Goal: Task Accomplishment & Management: Manage account settings

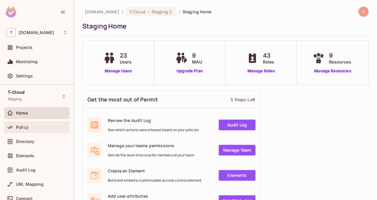
click at [27, 129] on span "Policy" at bounding box center [22, 127] width 12 height 5
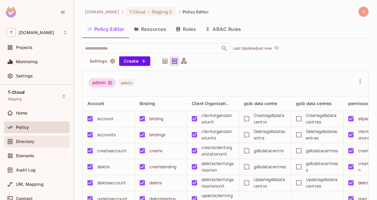
click at [33, 143] on span "Directory" at bounding box center [25, 141] width 18 height 5
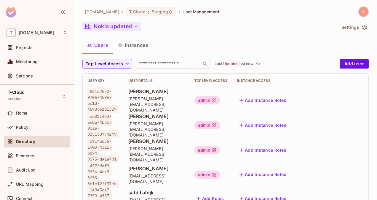
click at [130, 30] on button "Nokia updated" at bounding box center [111, 26] width 59 height 9
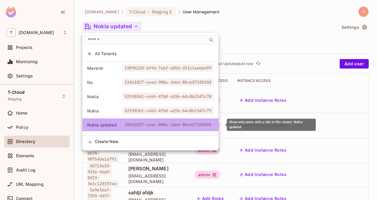
click at [151, 125] on span "18461027-ceec-808a-1ebd-80c657320f0f" at bounding box center [168, 125] width 92 height 8
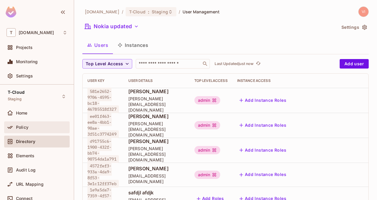
click at [43, 125] on div "Policy" at bounding box center [41, 127] width 51 height 5
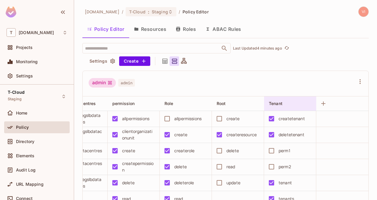
click at [270, 106] on div "Tenant" at bounding box center [292, 103] width 46 height 7
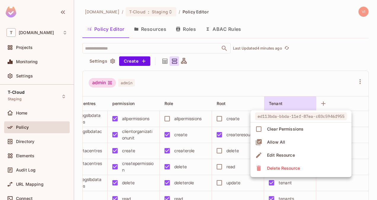
click at [285, 66] on div at bounding box center [188, 100] width 377 height 200
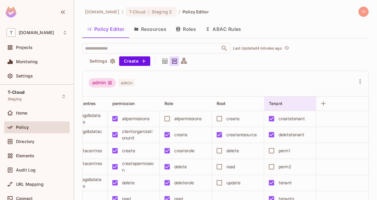
click at [273, 104] on div "Tenant" at bounding box center [288, 104] width 39 height 6
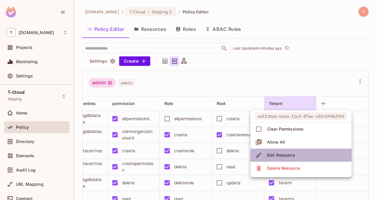
click at [279, 151] on span "Edit Resource" at bounding box center [281, 154] width 31 height 9
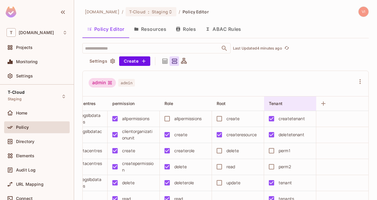
drag, startPoint x: 272, startPoint y: 103, endPoint x: 266, endPoint y: 104, distance: 6.6
click at [269, 104] on span "Tenant" at bounding box center [276, 103] width 14 height 5
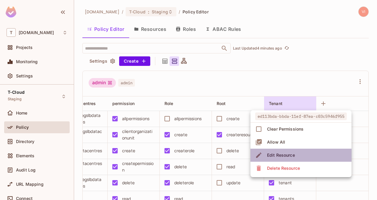
click at [276, 155] on div "Edit Resource" at bounding box center [281, 155] width 28 height 6
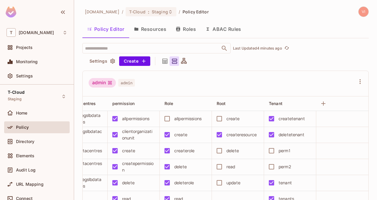
click at [155, 34] on button "Resources" at bounding box center [150, 29] width 42 height 15
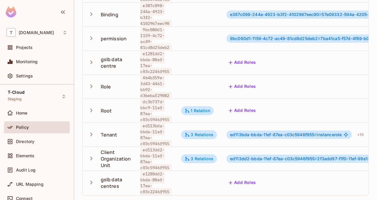
scroll to position [1, 141]
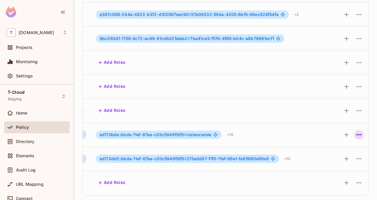
click at [356, 131] on icon "button" at bounding box center [359, 134] width 7 height 7
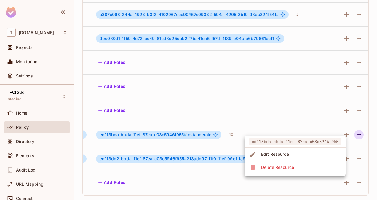
click at [301, 154] on li "Edit Resource" at bounding box center [295, 154] width 101 height 13
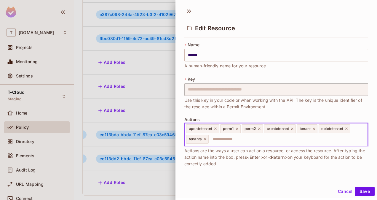
click at [248, 138] on input "text" at bounding box center [287, 139] width 156 height 12
type input "******"
type input "****"
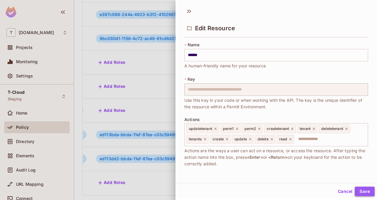
click at [362, 192] on button "Save" at bounding box center [365, 191] width 20 height 9
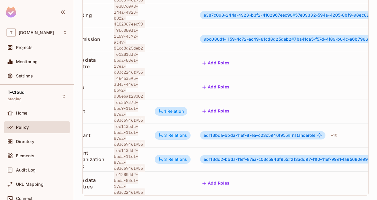
scroll to position [0, 0]
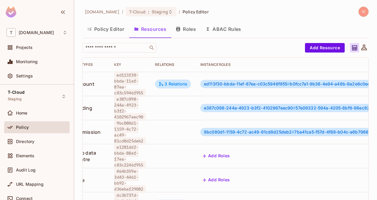
click at [126, 28] on button "Policy Editor" at bounding box center [105, 29] width 47 height 15
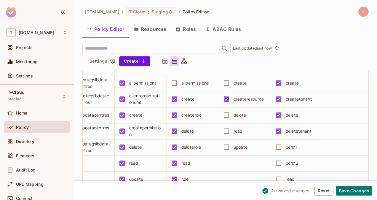
scroll to position [136, 0]
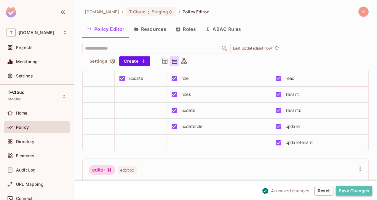
click at [360, 191] on button "Save Changes" at bounding box center [354, 190] width 36 height 9
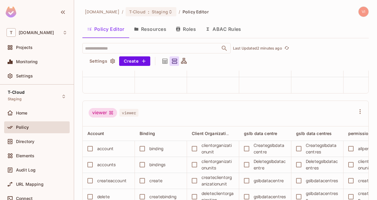
scroll to position [614, 0]
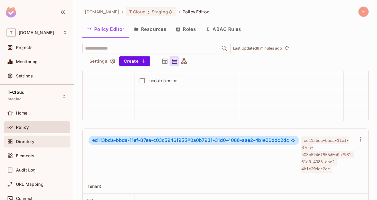
click at [28, 144] on div "Directory" at bounding box center [37, 141] width 61 height 7
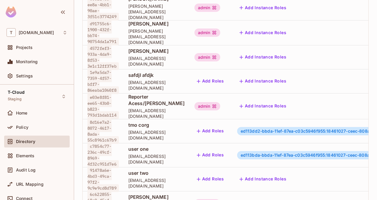
scroll to position [171, 0]
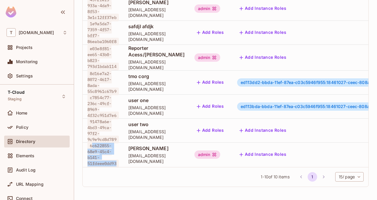
drag, startPoint x: 118, startPoint y: 160, endPoint x: 91, endPoint y: 143, distance: 31.4
click at [91, 143] on span "6c622855-68e9-45c4-b141-51fdeee0dd93" at bounding box center [103, 155] width 31 height 26
click at [118, 160] on span "6c622855-68e9-45c4-b141-51fdeee0dd93" at bounding box center [103, 155] width 31 height 26
drag, startPoint x: 118, startPoint y: 160, endPoint x: 89, endPoint y: 143, distance: 33.4
click at [89, 143] on span "6c622855-68e9-45c4-b141-51fdeee0dd93" at bounding box center [103, 155] width 31 height 26
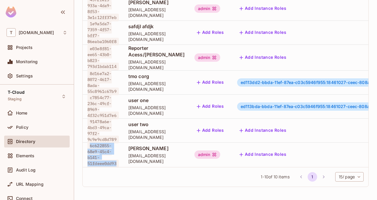
copy span "6c622855-68e9-45c4-b141-51fdeee0dd93"
